Goal: Task Accomplishment & Management: Manage account settings

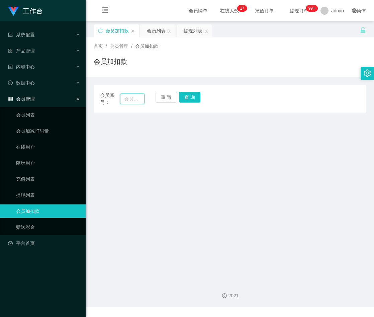
drag, startPoint x: 130, startPoint y: 98, endPoint x: 148, endPoint y: 98, distance: 18.4
click at [130, 98] on input "text" at bounding box center [132, 99] width 24 height 11
paste input "qq123"
type input "qq123"
click at [192, 98] on button "查 询" at bounding box center [189, 97] width 21 height 11
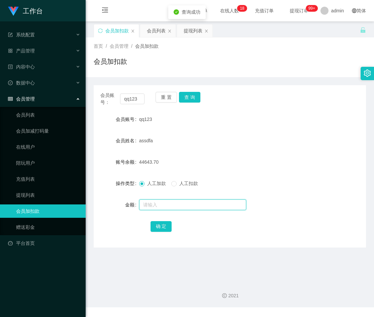
click at [174, 206] on input "text" at bounding box center [192, 205] width 107 height 11
type input "500"
click at [160, 226] on button "确 定" at bounding box center [160, 226] width 21 height 11
click at [159, 204] on input "text" at bounding box center [192, 205] width 107 height 11
type input "500"
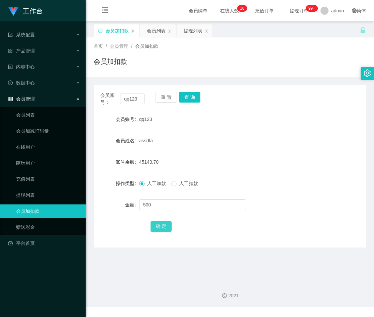
click at [160, 225] on button "确 定" at bounding box center [160, 226] width 21 height 11
click at [156, 29] on div "会员列表" at bounding box center [156, 30] width 19 height 13
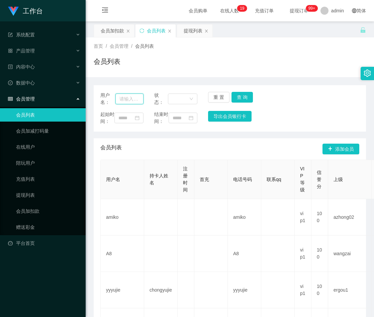
drag, startPoint x: 134, startPoint y: 99, endPoint x: 157, endPoint y: 99, distance: 22.1
click at [134, 99] on input "text" at bounding box center [129, 99] width 28 height 11
paste input "Donut2626"
type input "Donut2626"
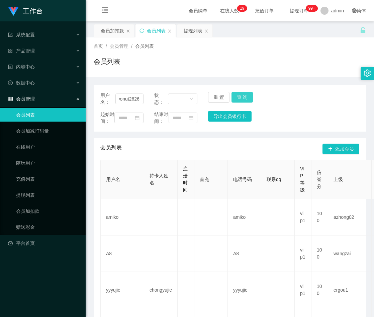
click at [243, 99] on button "查 询" at bounding box center [241, 97] width 21 height 11
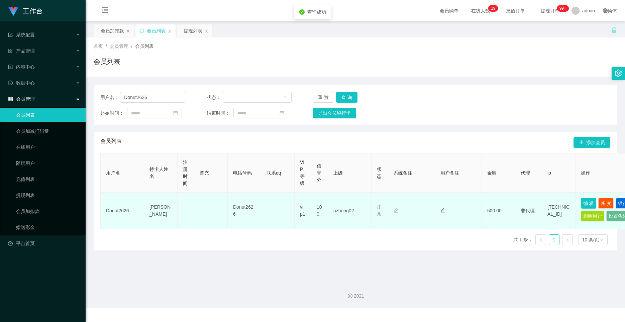
click at [374, 202] on button "编 辑" at bounding box center [588, 203] width 15 height 11
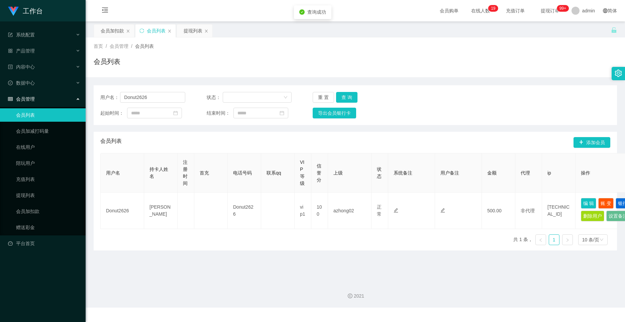
type input "Donut2626"
type input "[PERSON_NAME]"
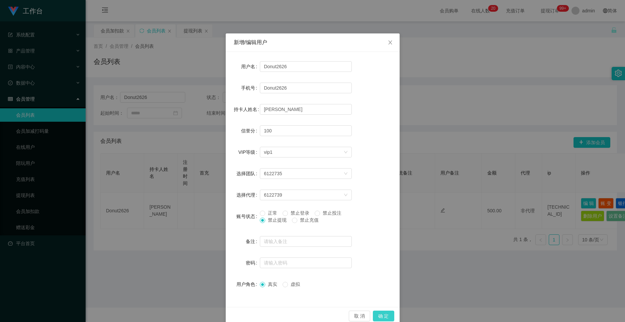
click at [374, 316] on button "确 定" at bounding box center [383, 316] width 21 height 11
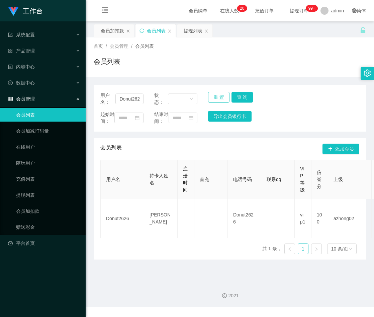
click at [217, 95] on button "重 置" at bounding box center [218, 97] width 21 height 11
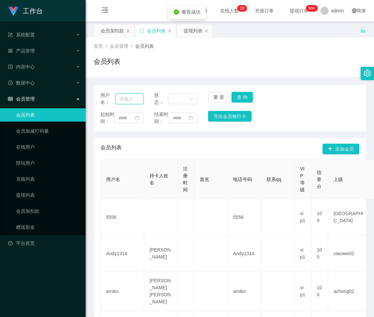
click at [138, 98] on input "text" at bounding box center [129, 99] width 28 height 11
paste input "0184709599"
type input "0184709599"
drag, startPoint x: 240, startPoint y: 96, endPoint x: 246, endPoint y: 92, distance: 7.3
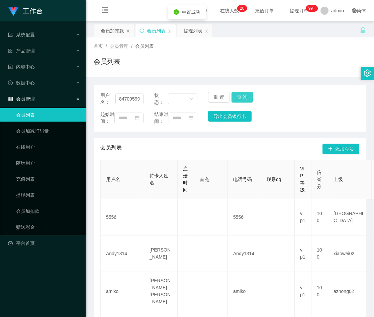
click at [240, 96] on button "查 询" at bounding box center [241, 97] width 21 height 11
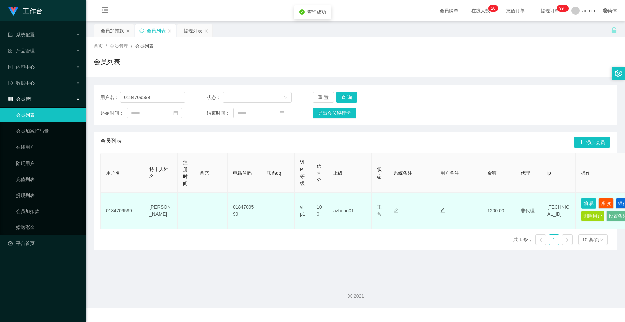
click at [374, 202] on button "编 辑" at bounding box center [588, 203] width 15 height 11
type input "0184709599"
type input "[PERSON_NAME]"
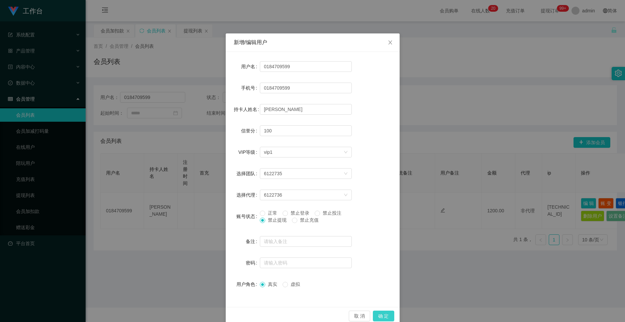
click at [374, 317] on button "确 定" at bounding box center [383, 316] width 21 height 11
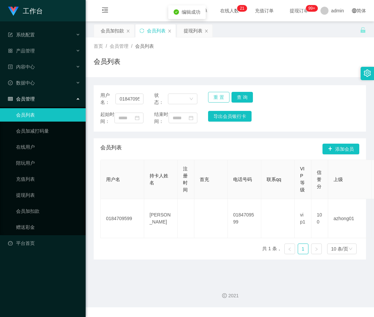
click at [217, 98] on button "重 置" at bounding box center [218, 97] width 21 height 11
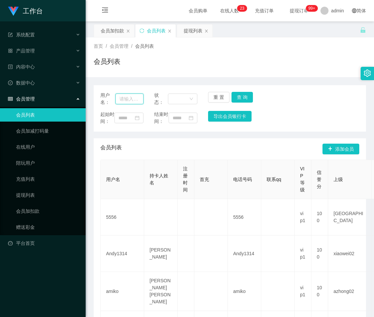
click at [126, 102] on input "text" at bounding box center [129, 99] width 28 height 11
paste input "Kingston18"
type input "Kingston18"
click at [241, 97] on button "查 询" at bounding box center [241, 97] width 21 height 11
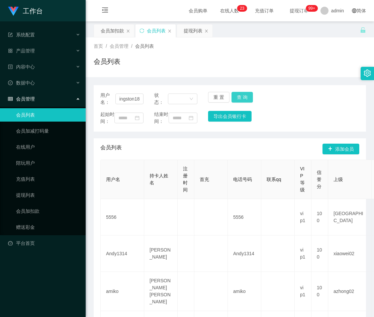
scroll to position [0, 0]
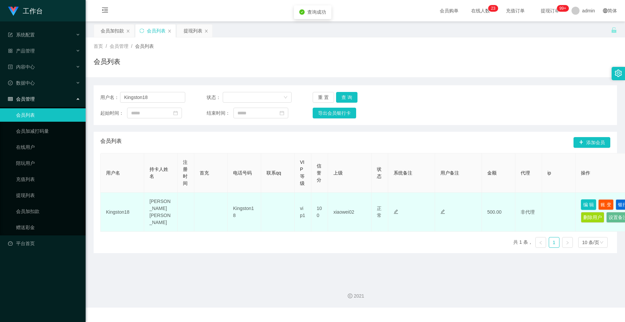
click at [374, 203] on button "编 辑" at bounding box center [588, 204] width 15 height 11
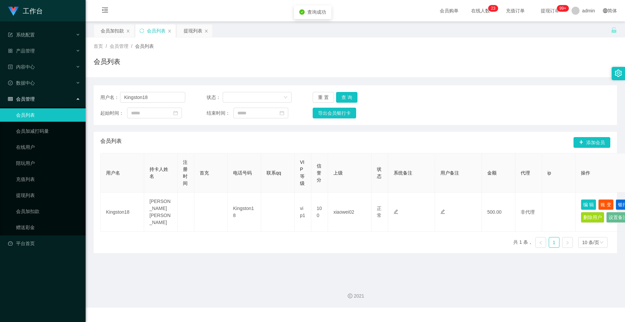
type input "Kingston18"
type input "[PERSON_NAME] [PERSON_NAME]"
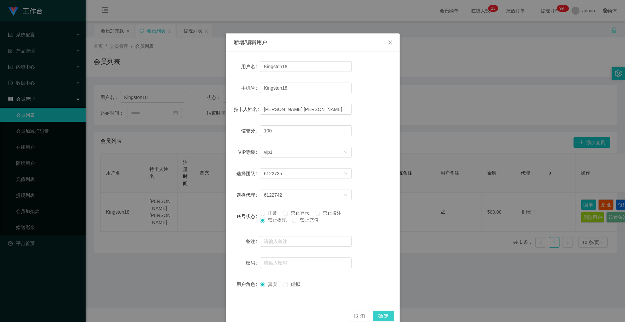
click at [374, 317] on button "确 定" at bounding box center [383, 316] width 21 height 11
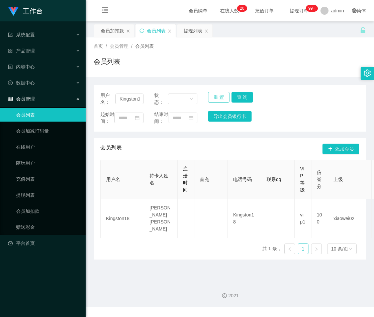
click at [213, 96] on button "重 置" at bounding box center [218, 97] width 21 height 11
